Goal: Find contact information: Find contact information

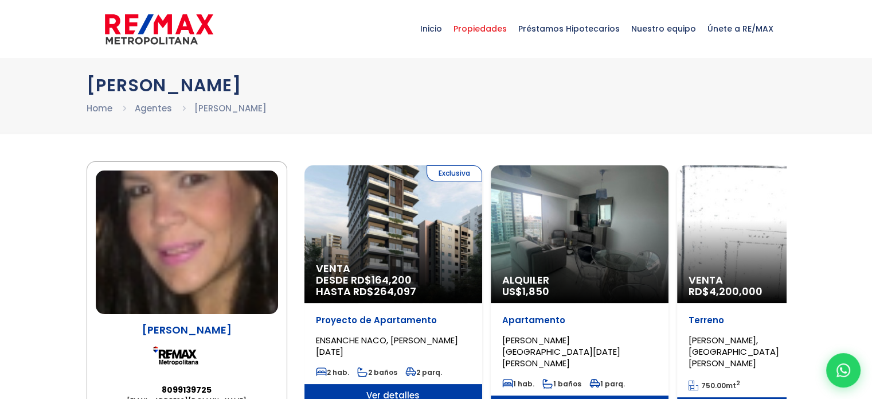
click at [499, 25] on span "Propiedades" at bounding box center [480, 28] width 65 height 34
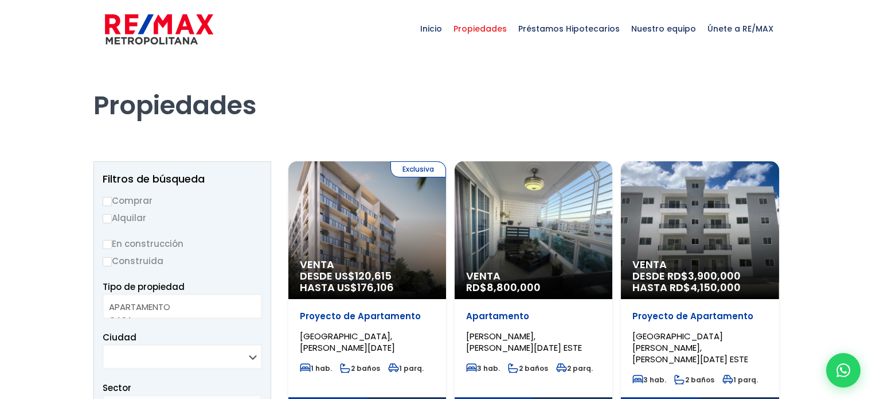
select select
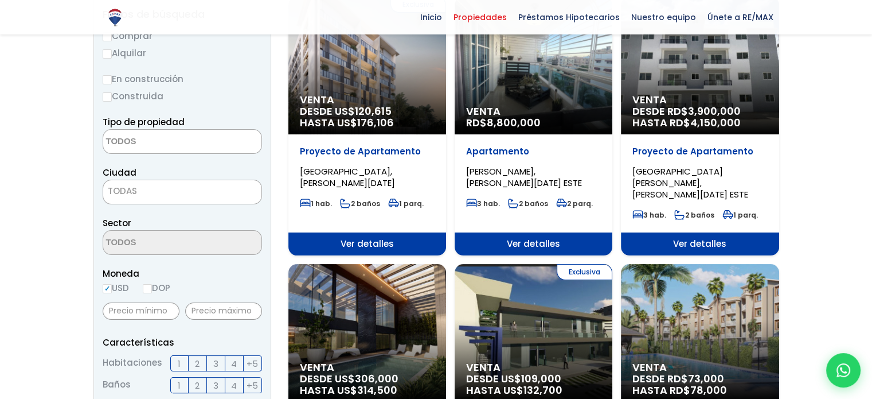
scroll to position [115, 0]
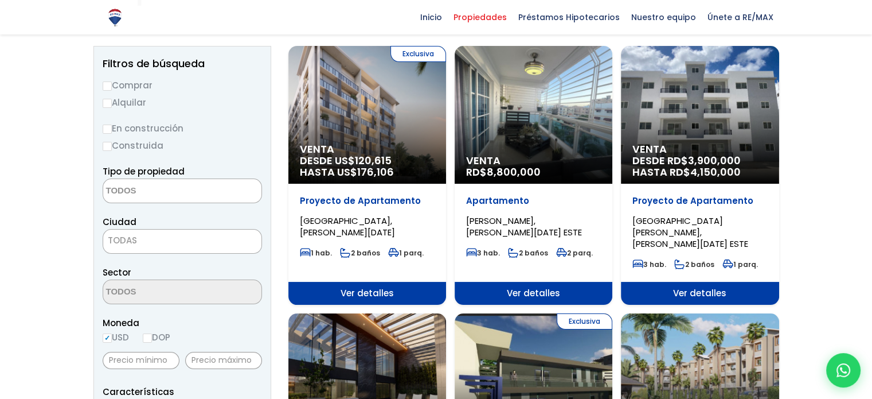
click at [110, 12] on img at bounding box center [115, 17] width 20 height 20
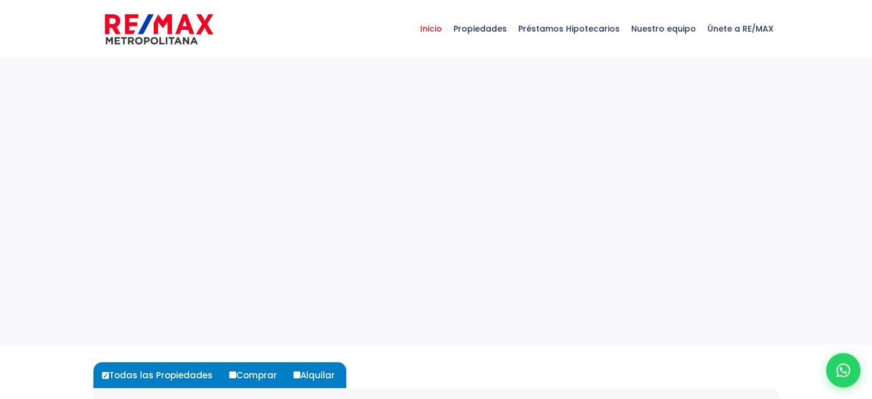
select select
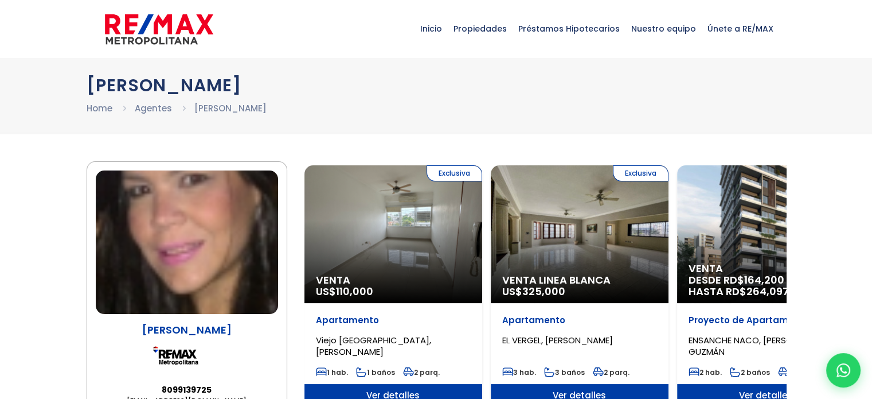
scroll to position [57, 0]
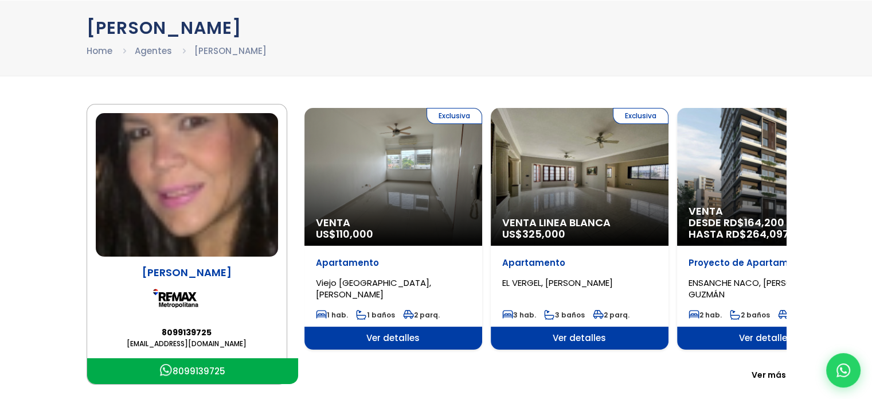
click at [193, 367] on link "8099139725" at bounding box center [192, 371] width 211 height 26
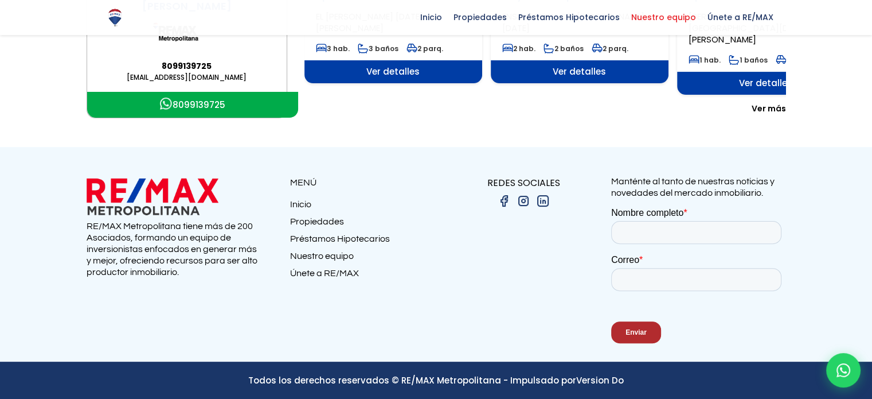
scroll to position [326, 0]
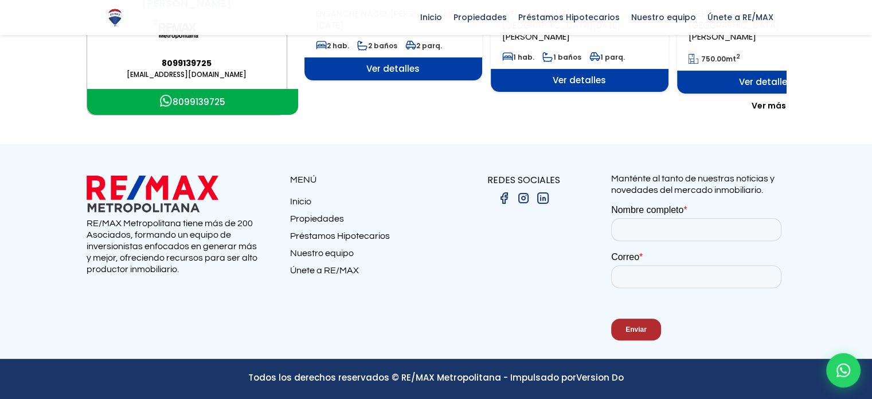
click at [293, 251] on link "Nuestro equipo" at bounding box center [363, 255] width 146 height 17
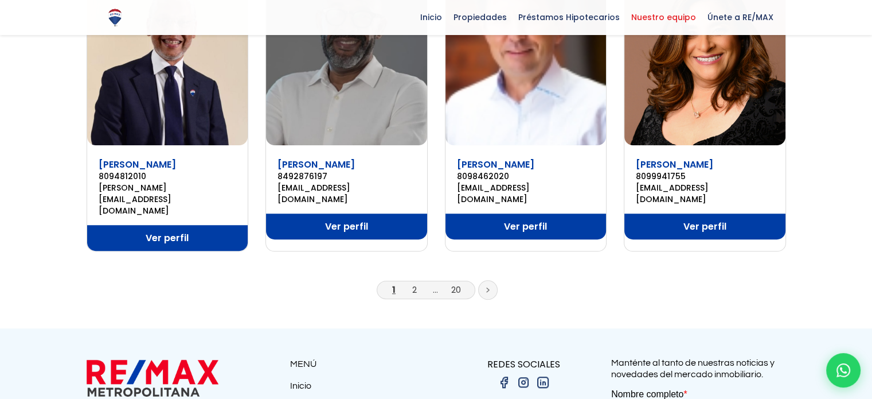
scroll to position [860, 0]
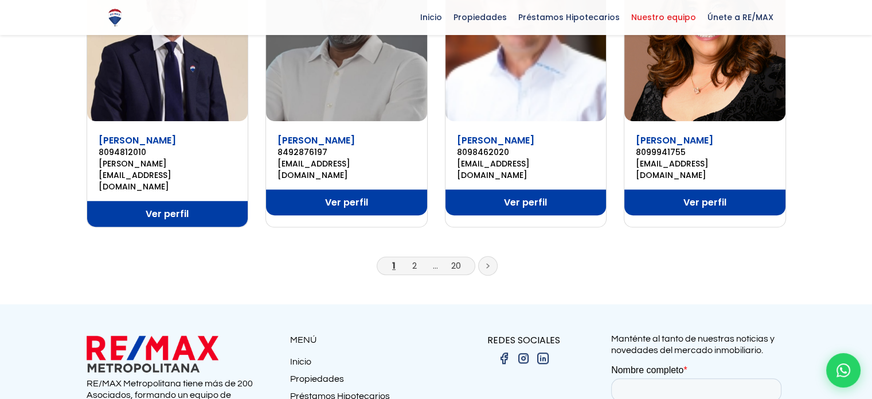
click at [523, 351] on img at bounding box center [524, 358] width 14 height 14
